Goal: Navigation & Orientation: Find specific page/section

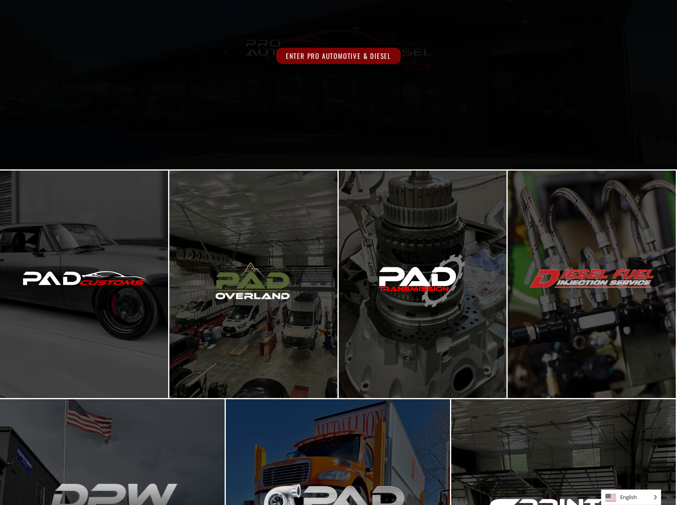
scroll to position [159, 0]
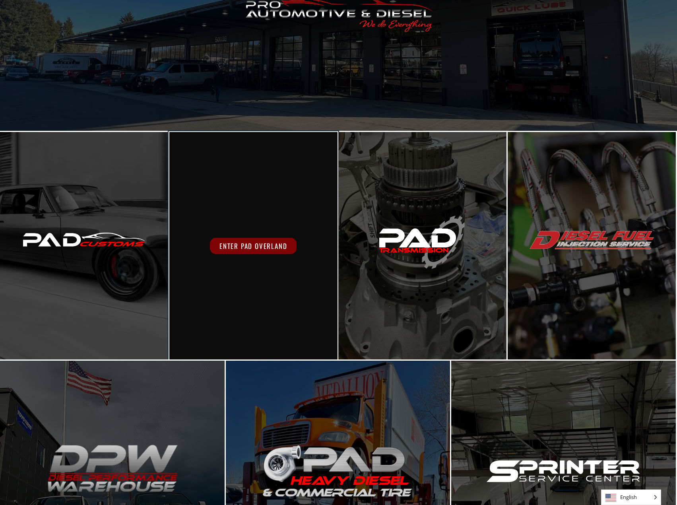
click at [307, 212] on div "Enter PAD Overland" at bounding box center [253, 245] width 168 height 227
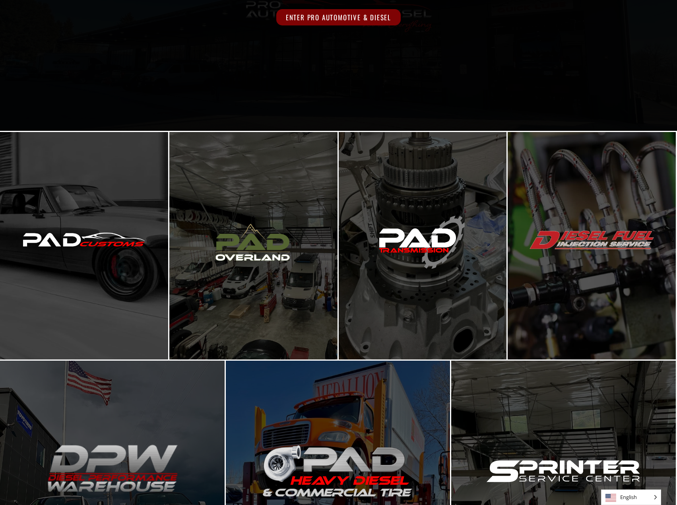
click at [231, 45] on div "Enter Pro Automotive & Diesel" at bounding box center [338, 17] width 677 height 227
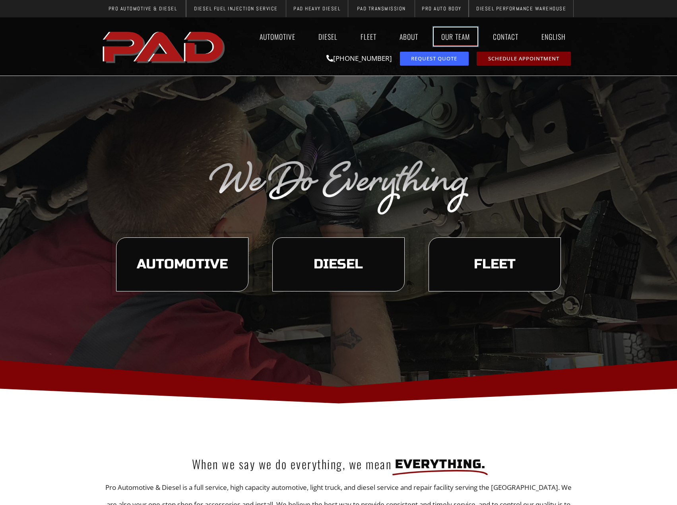
click at [441, 36] on link "Our Team" at bounding box center [456, 36] width 44 height 18
